Goal: Transaction & Acquisition: Book appointment/travel/reservation

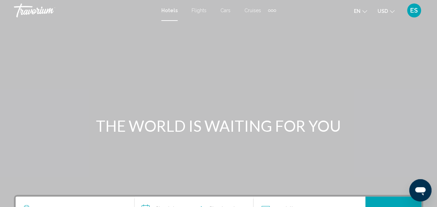
click at [194, 9] on span "Flights" at bounding box center [199, 11] width 15 height 6
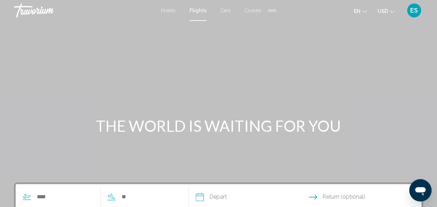
click at [168, 9] on span "Hotels" at bounding box center [168, 11] width 15 height 6
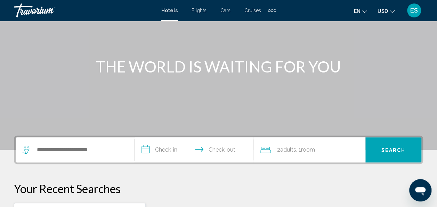
scroll to position [101, 0]
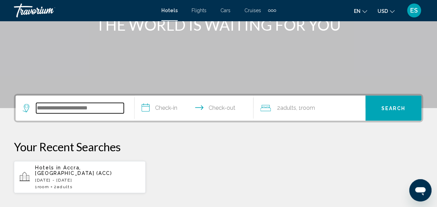
click at [70, 104] on input "Search widget" at bounding box center [80, 108] width 88 height 10
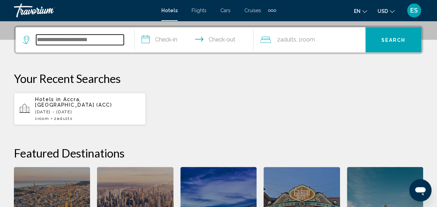
scroll to position [172, 0]
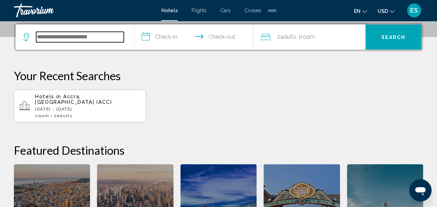
type input "*"
type input "**********"
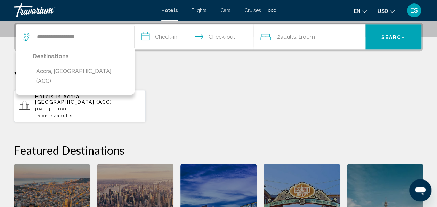
click at [170, 39] on input "**********" at bounding box center [196, 37] width 122 height 27
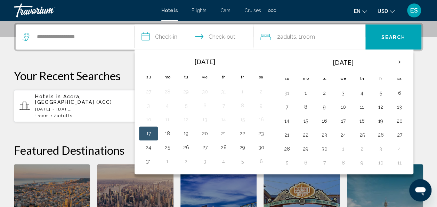
click at [303, 94] on button "1" at bounding box center [305, 93] width 11 height 10
click at [232, 38] on input "**********" at bounding box center [196, 37] width 122 height 27
click at [303, 91] on button "1" at bounding box center [305, 93] width 11 height 10
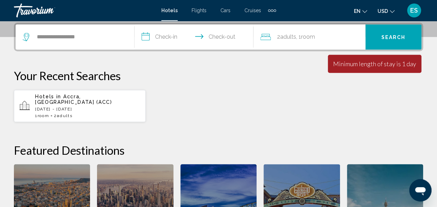
click at [168, 35] on input "**********" at bounding box center [196, 37] width 122 height 27
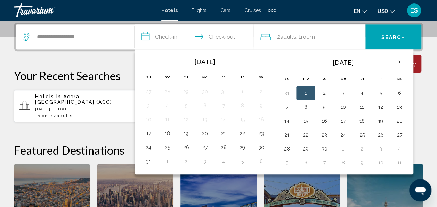
click at [303, 94] on button "1" at bounding box center [305, 93] width 11 height 10
click at [395, 63] on th "Next month" at bounding box center [399, 61] width 19 height 15
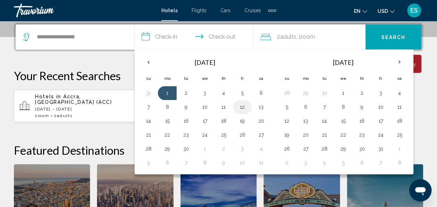
click at [241, 109] on button "12" at bounding box center [242, 107] width 11 height 10
type input "**********"
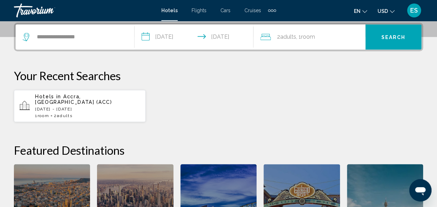
click at [391, 39] on span "Search" at bounding box center [394, 37] width 24 height 6
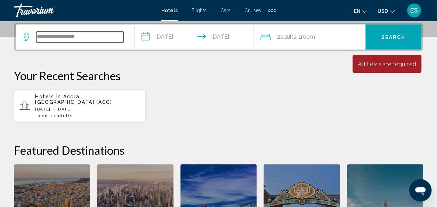
click at [75, 38] on input "**********" at bounding box center [80, 37] width 88 height 10
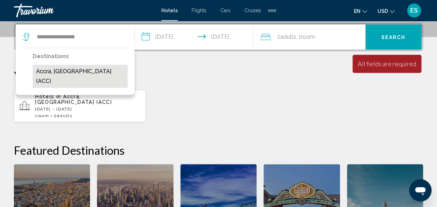
click at [65, 71] on button "Accra, [GEOGRAPHIC_DATA] (ACC)" at bounding box center [80, 76] width 95 height 23
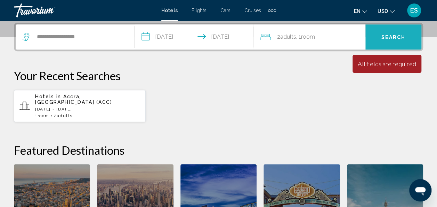
click at [380, 35] on button "Search" at bounding box center [394, 36] width 56 height 25
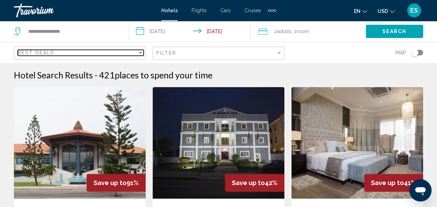
click at [140, 52] on div "Sort by" at bounding box center [140, 53] width 3 height 2
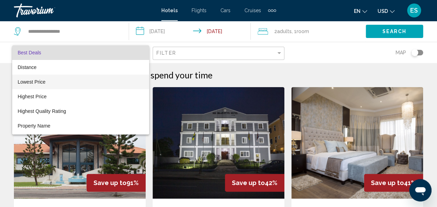
click at [49, 84] on span "Lowest Price" at bounding box center [81, 81] width 126 height 15
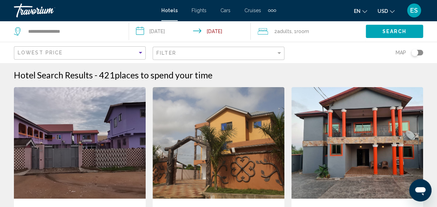
click at [395, 26] on button "Search" at bounding box center [394, 31] width 57 height 13
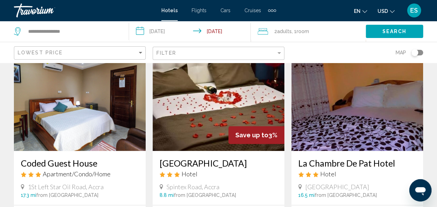
scroll to position [296, 0]
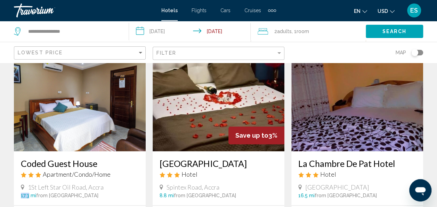
click at [14, 191] on div "Coded Guest House Apartment/Condo/Home 1St Left [GEOGRAPHIC_DATA], Accra 17.3 m…" at bounding box center [80, 178] width 132 height 54
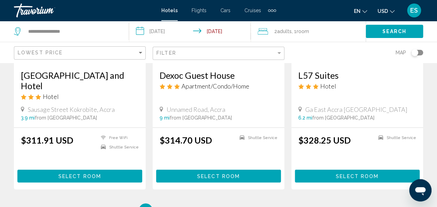
scroll to position [879, 0]
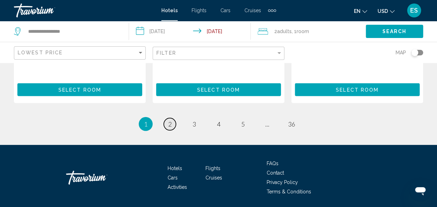
click at [169, 128] on link "page 2" at bounding box center [170, 124] width 12 height 12
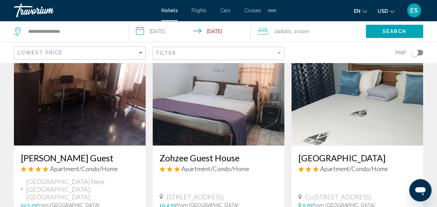
scroll to position [805, 0]
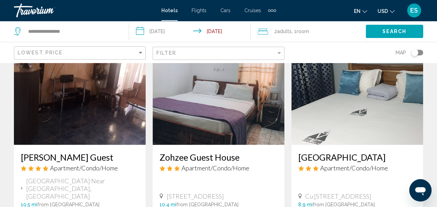
click at [344, 153] on h3 "[GEOGRAPHIC_DATA]" at bounding box center [358, 157] width 118 height 10
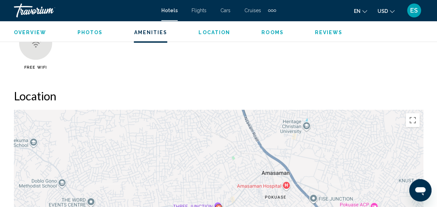
scroll to position [713, 0]
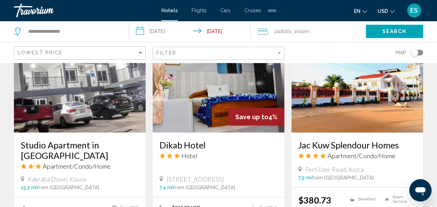
scroll to position [567, 0]
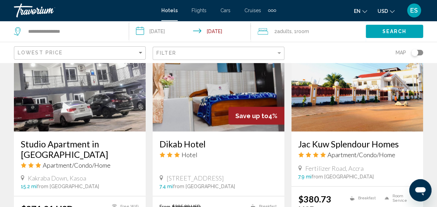
click at [26, 183] on div "Studio Apartment in [GEOGRAPHIC_DATA] Apartment/Condo/Home [GEOGRAPHIC_DATA], […" at bounding box center [80, 163] width 132 height 64
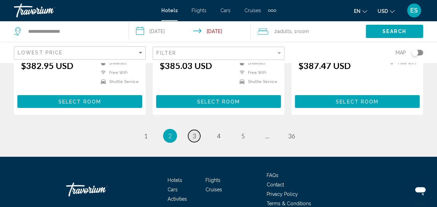
click at [191, 130] on link "page 3" at bounding box center [194, 136] width 12 height 12
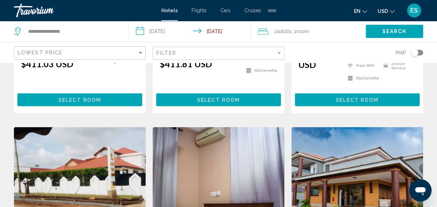
scroll to position [747, 0]
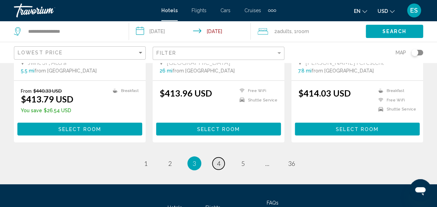
click at [217, 157] on link "page 4" at bounding box center [219, 163] width 12 height 12
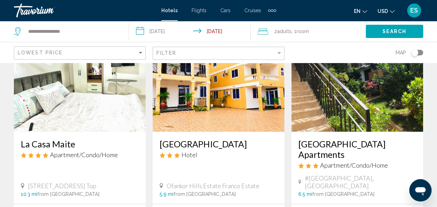
scroll to position [66, 0]
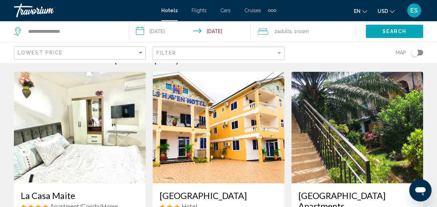
click at [349, 142] on img "Main content" at bounding box center [358, 127] width 132 height 111
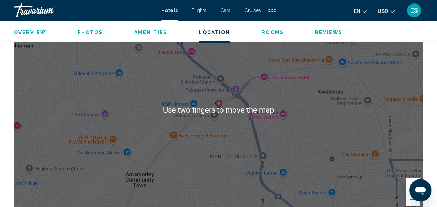
scroll to position [815, 0]
click at [308, 154] on div "To activate drag with keyboard, press Alt + Enter. Once in keyboard drag state,…" at bounding box center [218, 110] width 409 height 209
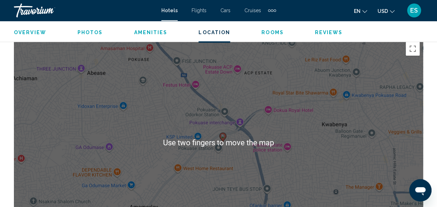
scroll to position [779, 0]
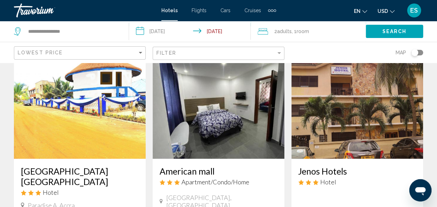
scroll to position [828, 0]
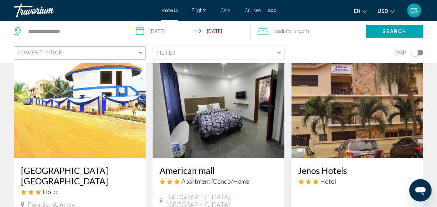
click at [206, 165] on h3 "American mall" at bounding box center [219, 170] width 118 height 10
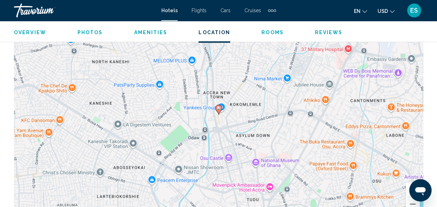
scroll to position [779, 0]
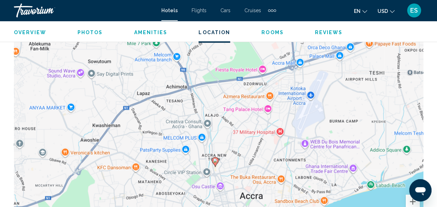
click at [216, 161] on image "Main content" at bounding box center [215, 160] width 4 height 4
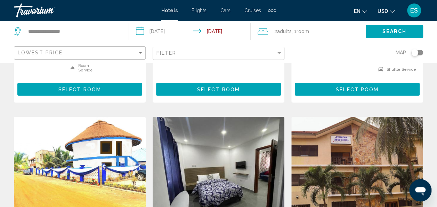
scroll to position [760, 0]
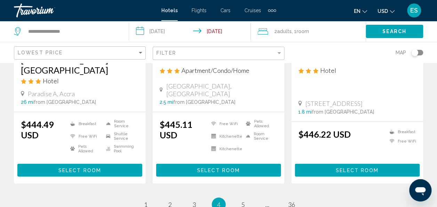
scroll to position [941, 0]
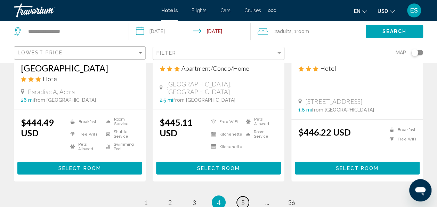
click at [240, 196] on link "page 5" at bounding box center [243, 202] width 12 height 12
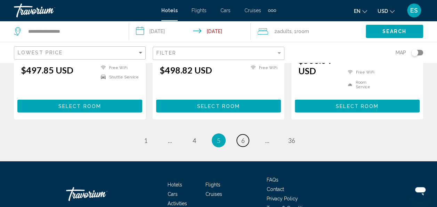
scroll to position [993, 0]
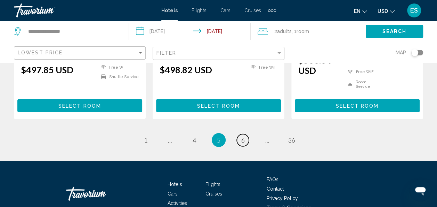
click at [243, 134] on link "page 6" at bounding box center [243, 140] width 12 height 12
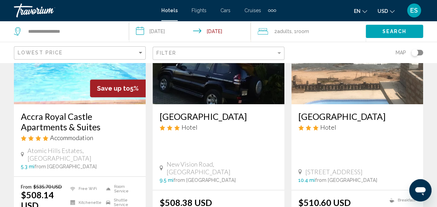
scroll to position [95, 0]
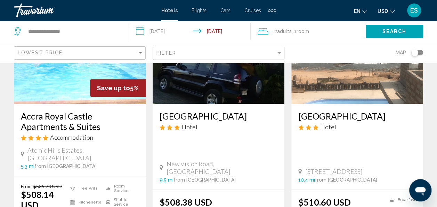
click at [108, 120] on h3 "Accra Royal Castle Apartments & Suites" at bounding box center [80, 121] width 118 height 21
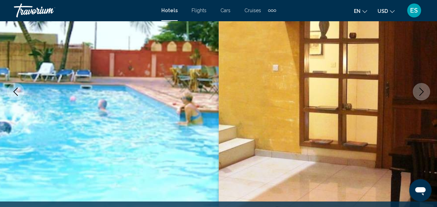
scroll to position [83, 0]
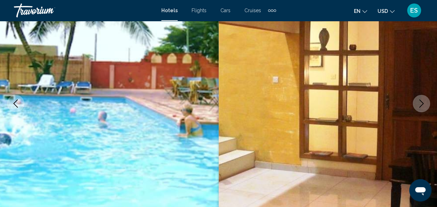
click at [426, 109] on button "Next image" at bounding box center [421, 103] width 17 height 17
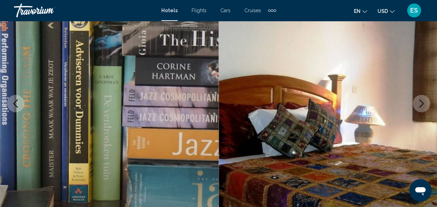
click at [423, 105] on icon "Next image" at bounding box center [421, 103] width 8 height 8
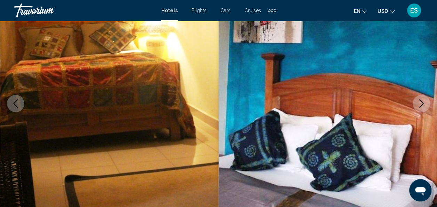
click at [420, 103] on icon "Next image" at bounding box center [421, 103] width 8 height 8
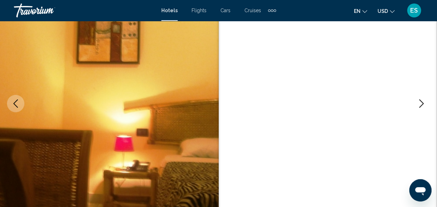
click at [422, 102] on icon "Next image" at bounding box center [422, 103] width 5 height 8
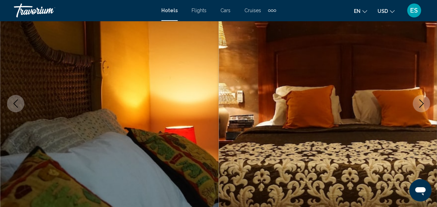
click at [421, 101] on icon "Next image" at bounding box center [422, 103] width 5 height 8
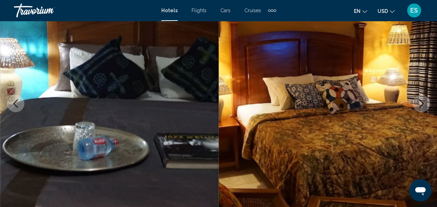
click at [421, 100] on icon "Next image" at bounding box center [421, 103] width 8 height 8
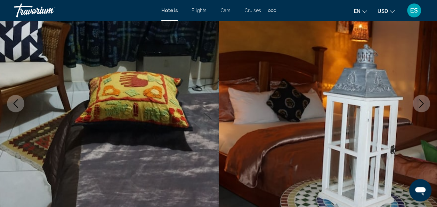
click at [416, 104] on button "Next image" at bounding box center [421, 103] width 17 height 17
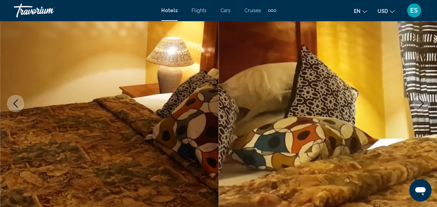
click at [419, 104] on icon "Next image" at bounding box center [421, 103] width 8 height 8
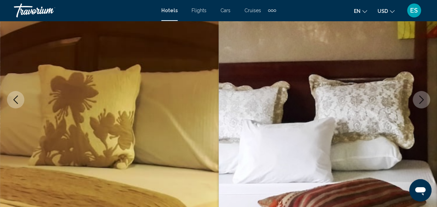
scroll to position [83, 0]
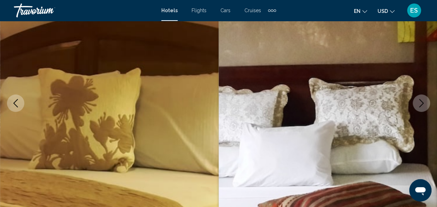
click at [424, 102] on icon "Next image" at bounding box center [421, 103] width 8 height 8
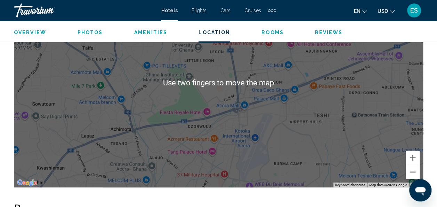
scroll to position [841, 0]
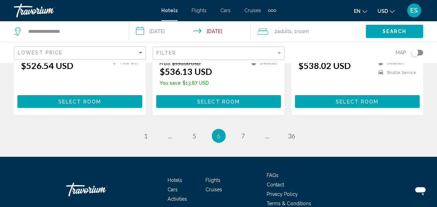
scroll to position [952, 0]
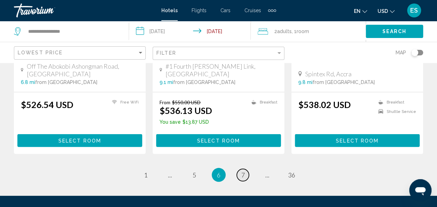
click at [243, 171] on span "7" at bounding box center [242, 175] width 3 height 8
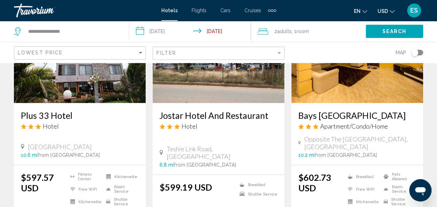
scroll to position [875, 0]
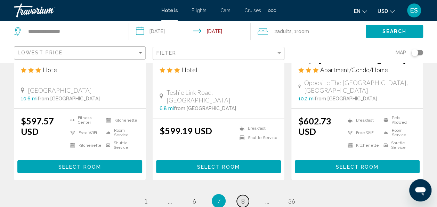
click at [242, 197] on span "8" at bounding box center [242, 201] width 3 height 8
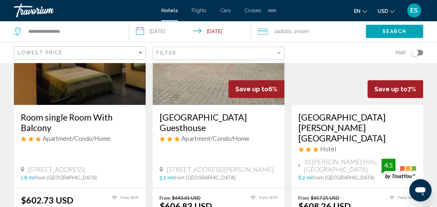
scroll to position [94, 0]
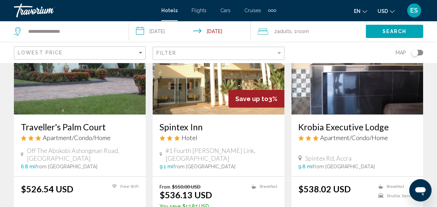
scroll to position [862, 0]
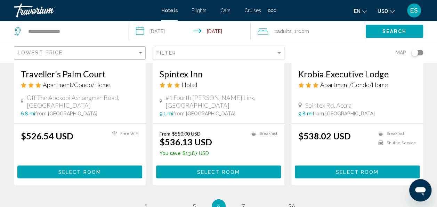
scroll to position [925, 0]
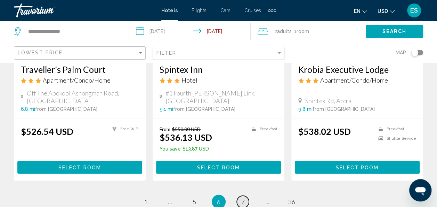
click at [241, 198] on span "7" at bounding box center [242, 202] width 3 height 8
